Goal: Obtain resource: Download file/media

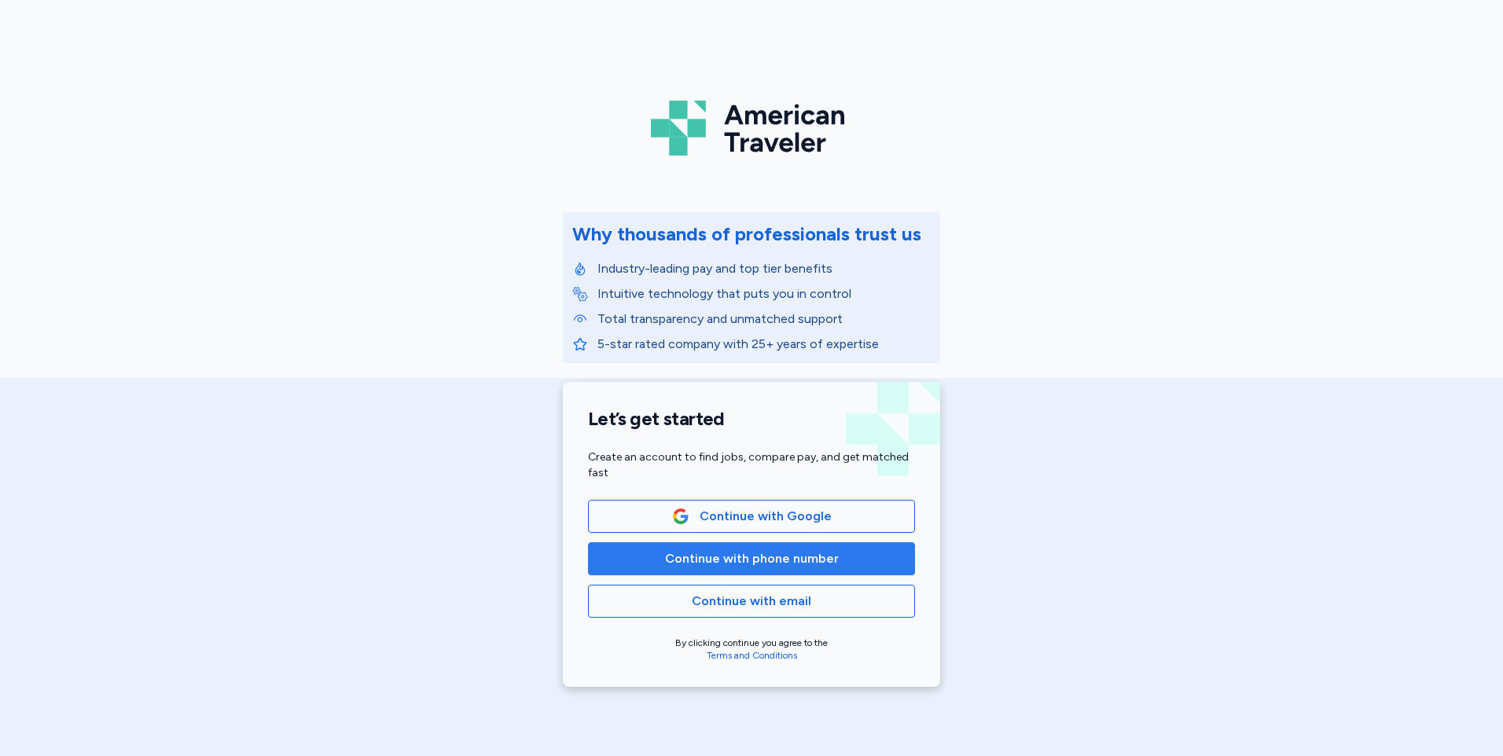
click at [733, 556] on span "Continue with phone number" at bounding box center [752, 558] width 174 height 19
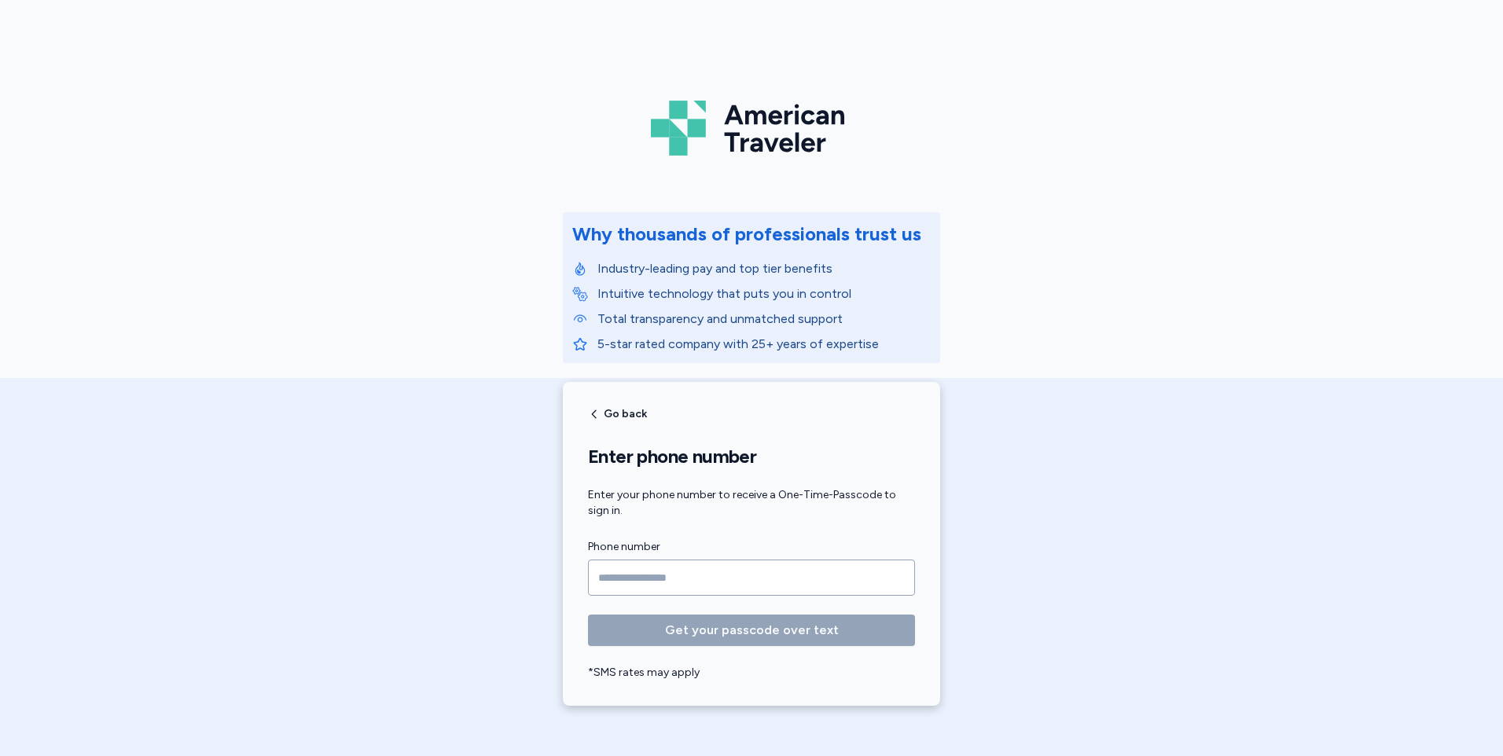
click at [711, 575] on input "Phone number" at bounding box center [751, 578] width 327 height 36
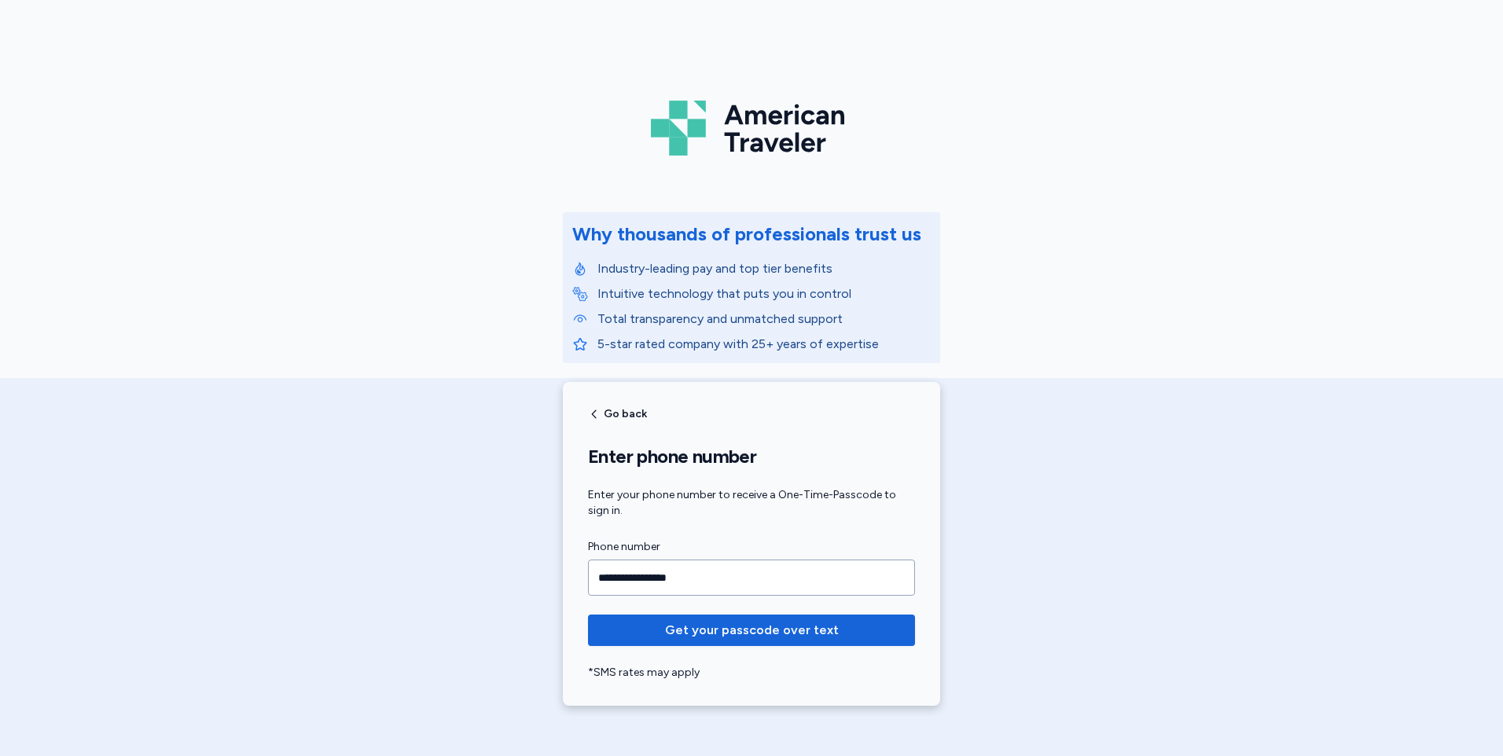
type input "**********"
click at [588, 615] on button "Get your passcode over text" at bounding box center [751, 630] width 327 height 31
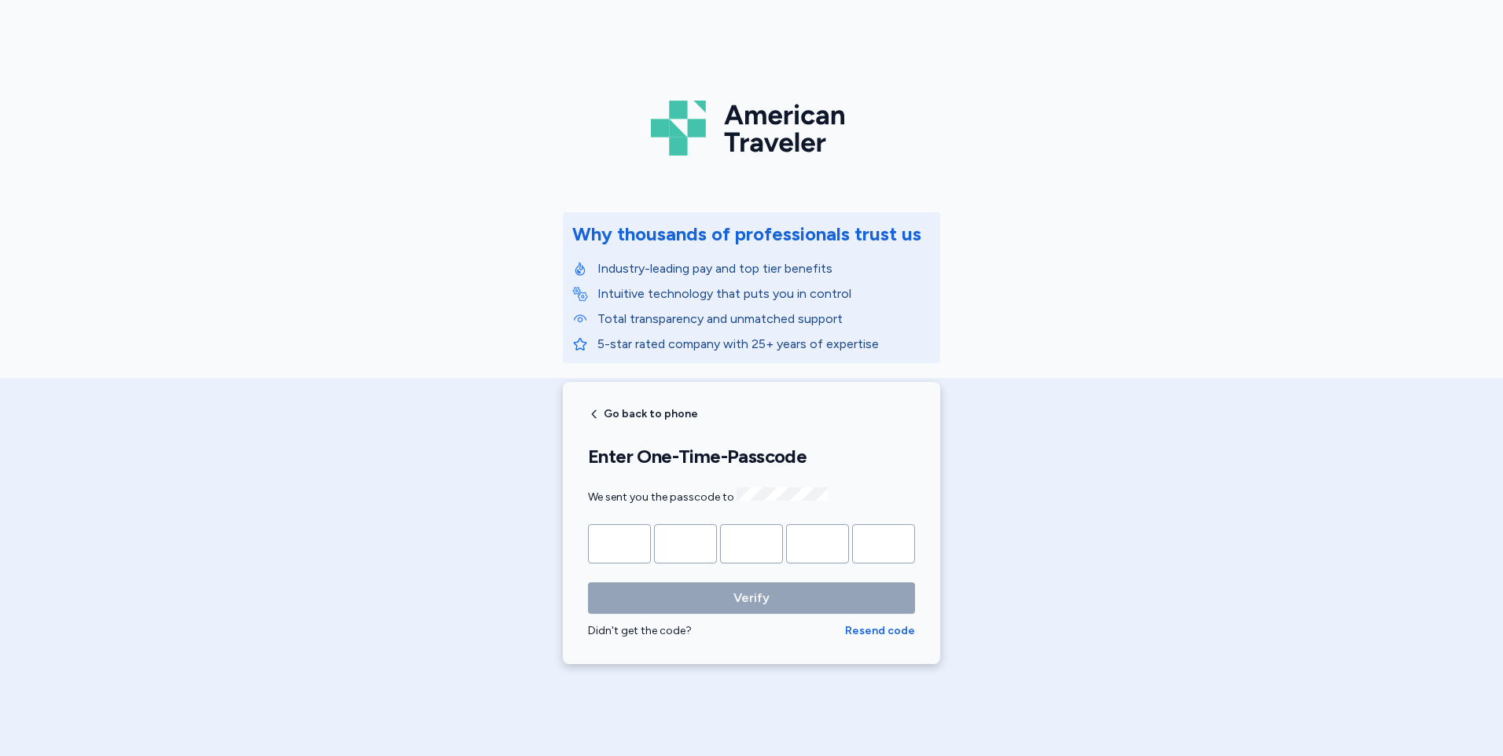
click at [600, 535] on input "Please enter OTP character 1" at bounding box center [619, 543] width 63 height 39
type input "*"
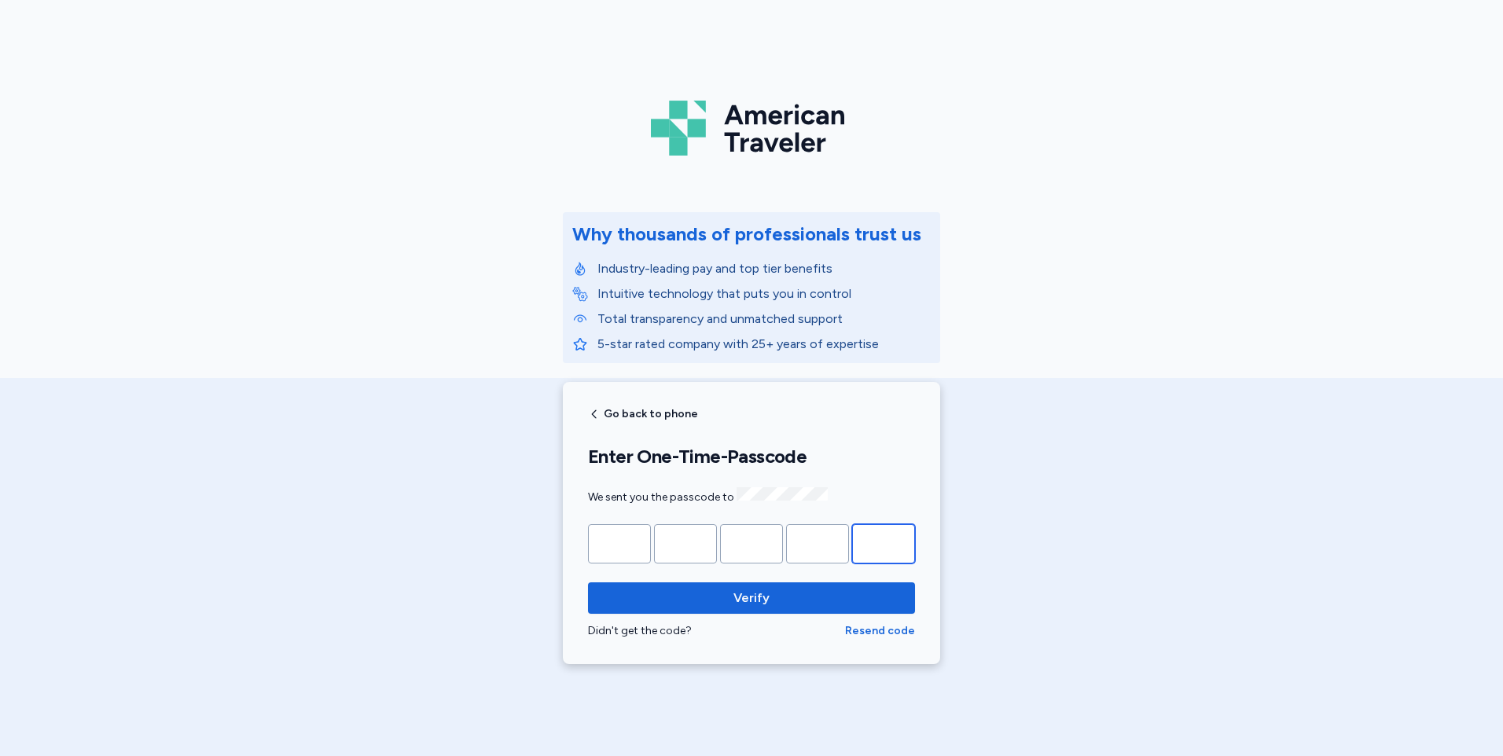
type input "*"
click at [588, 582] on button "Verify" at bounding box center [751, 597] width 327 height 31
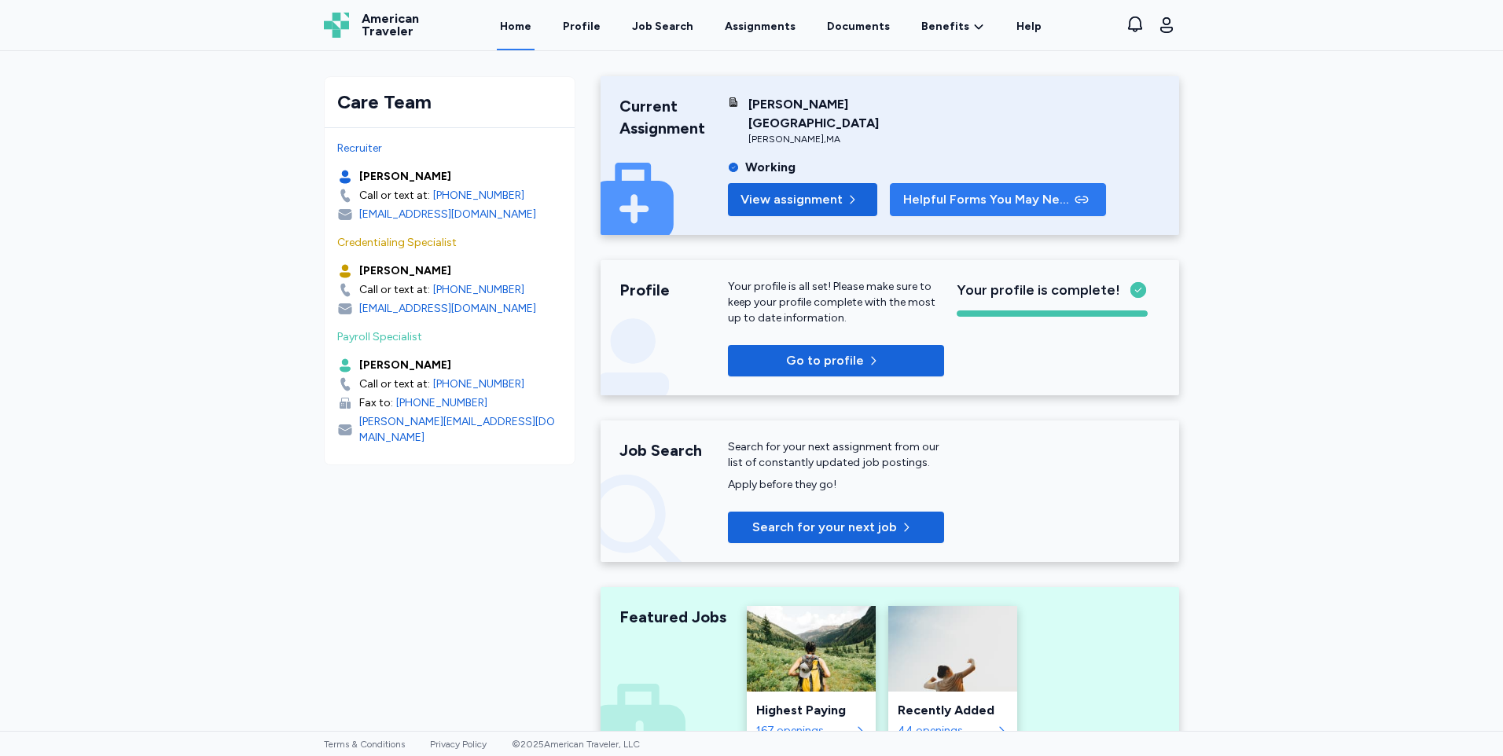
click at [927, 190] on span "Helpful Forms You May Need" at bounding box center [987, 199] width 168 height 19
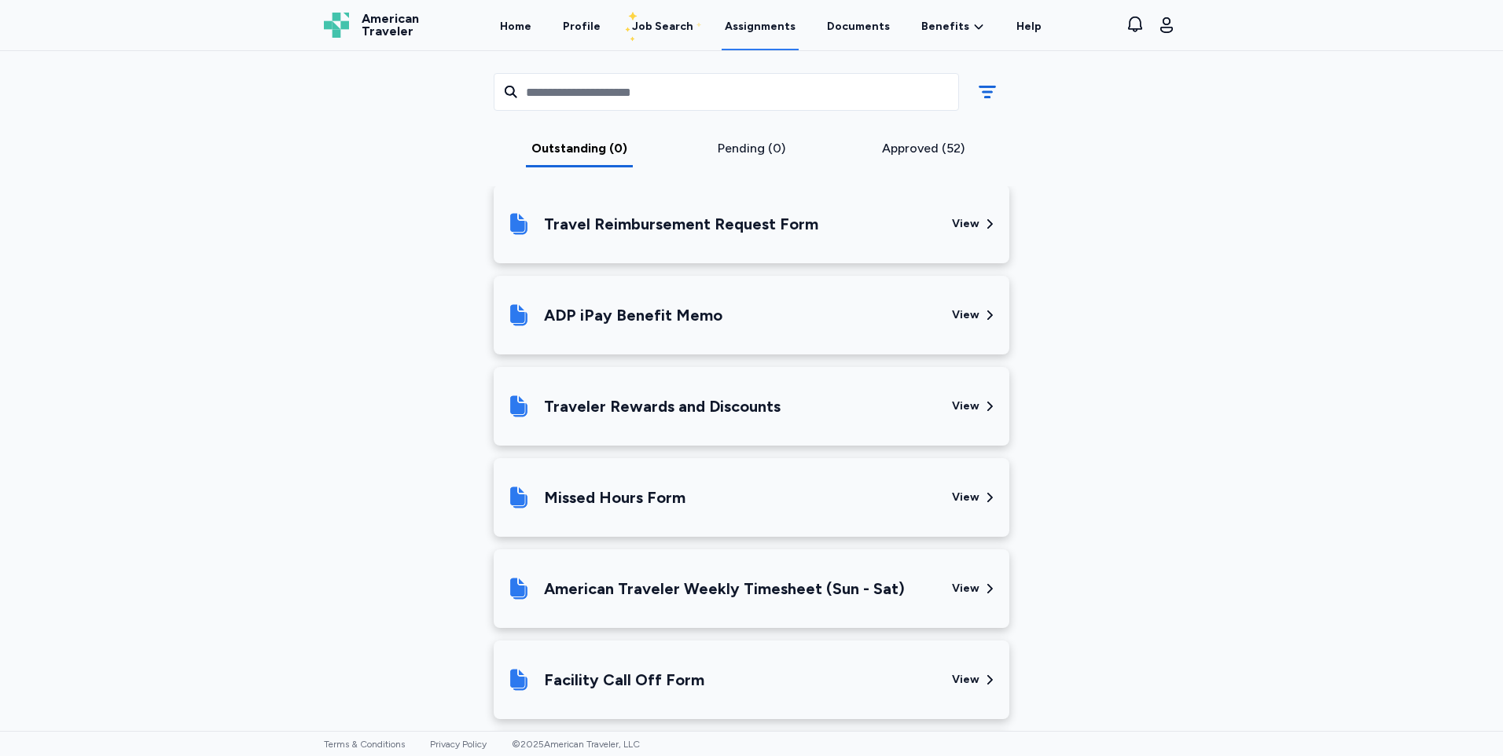
scroll to position [501, 0]
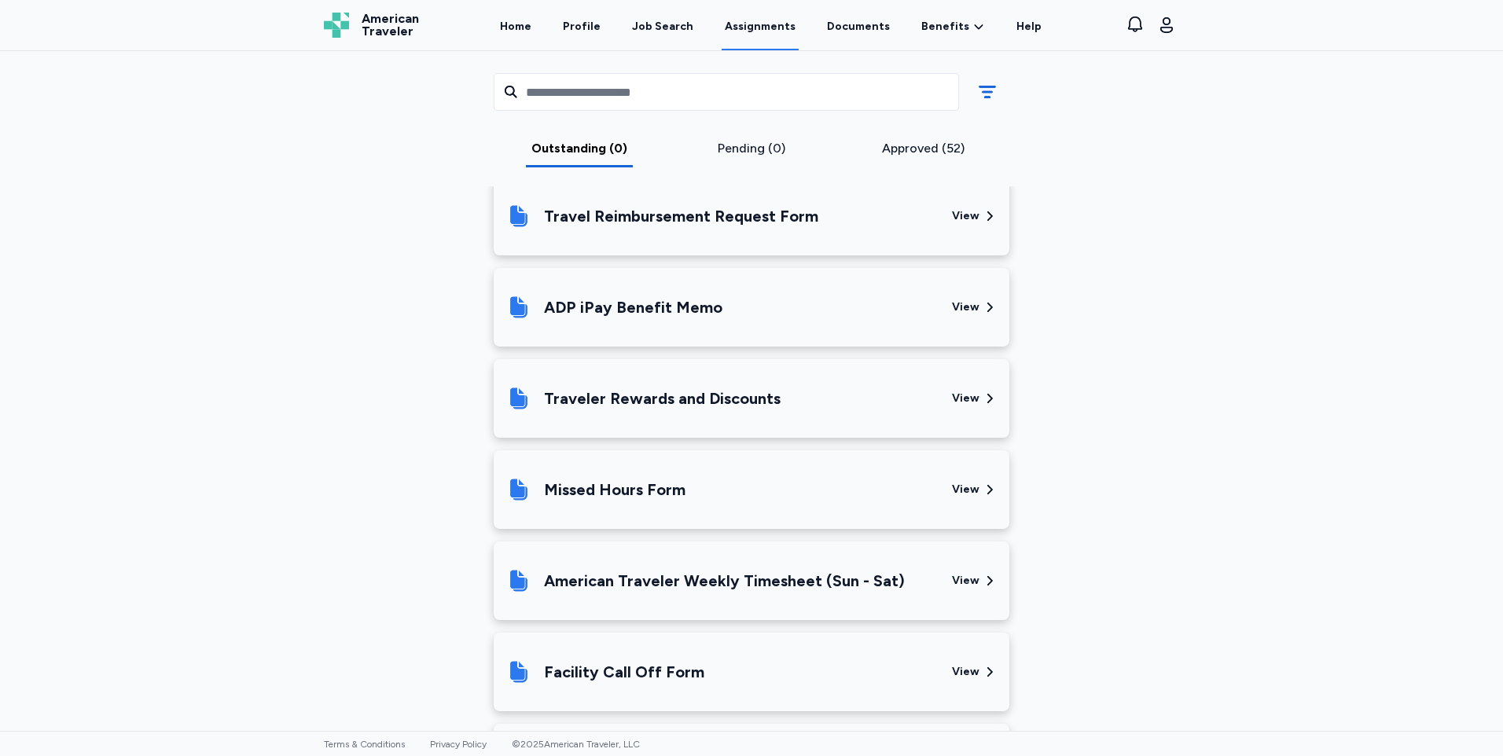
click at [656, 588] on div "American Traveler Weekly Timesheet (Sun - Sat)" at bounding box center [724, 581] width 361 height 22
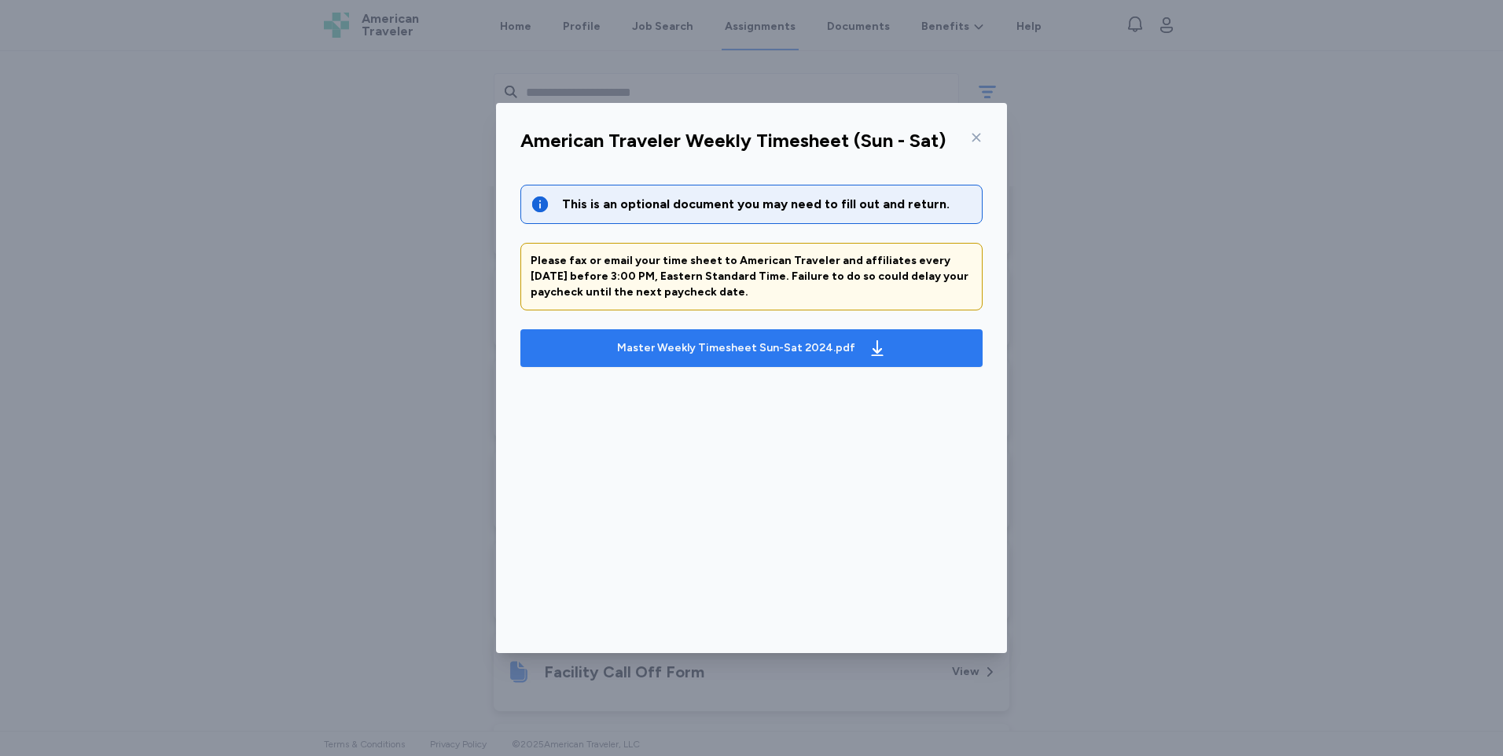
click at [707, 350] on div "Master Weekly Timesheet Sun-Sat 2024.pdf" at bounding box center [736, 348] width 238 height 16
